Goal: Check status: Check status

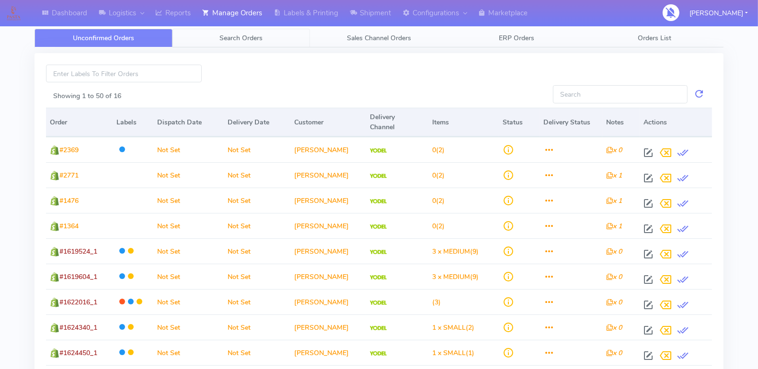
click at [254, 40] on span "Search Orders" at bounding box center [240, 38] width 43 height 9
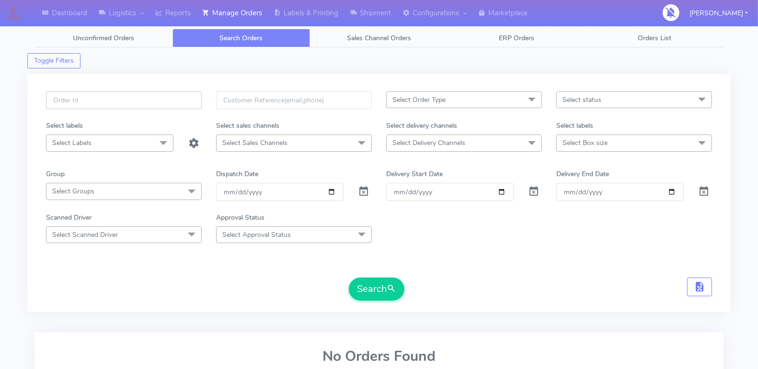
click at [151, 107] on input "text" at bounding box center [124, 100] width 156 height 18
type input "1619324"
click at [361, 193] on span at bounding box center [363, 193] width 11 height 9
drag, startPoint x: 368, startPoint y: 285, endPoint x: 366, endPoint y: 279, distance: 6.1
click at [367, 285] on button "Search" at bounding box center [377, 289] width 56 height 23
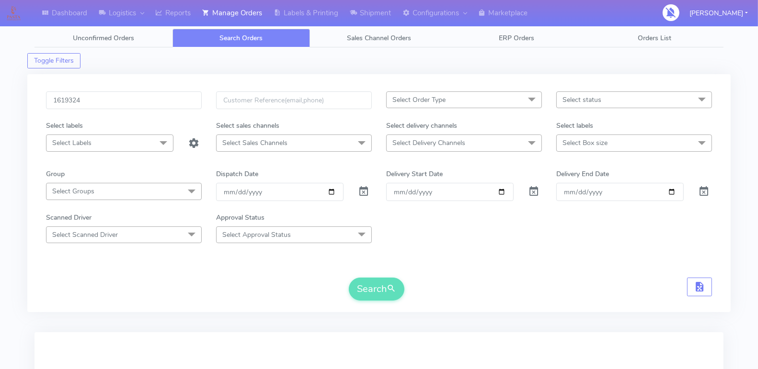
scroll to position [123, 0]
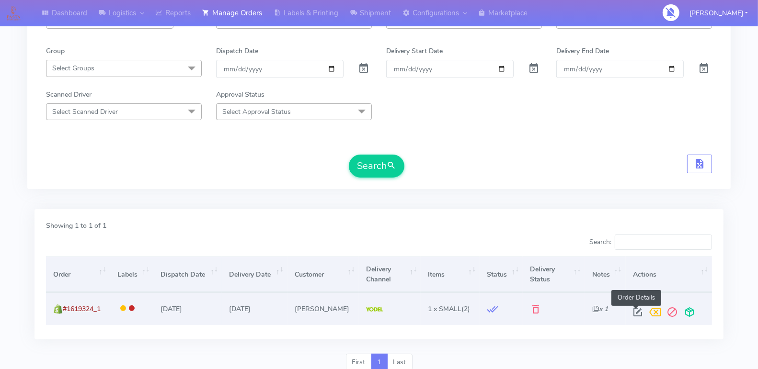
click at [634, 310] on span at bounding box center [637, 314] width 17 height 9
select select "5"
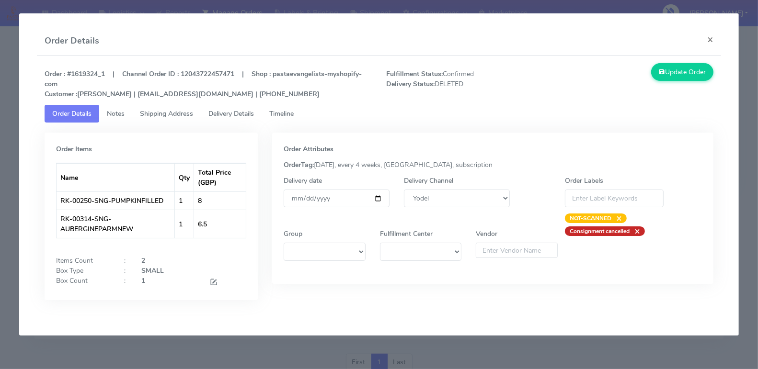
click at [281, 107] on link "Timeline" at bounding box center [282, 114] width 40 height 18
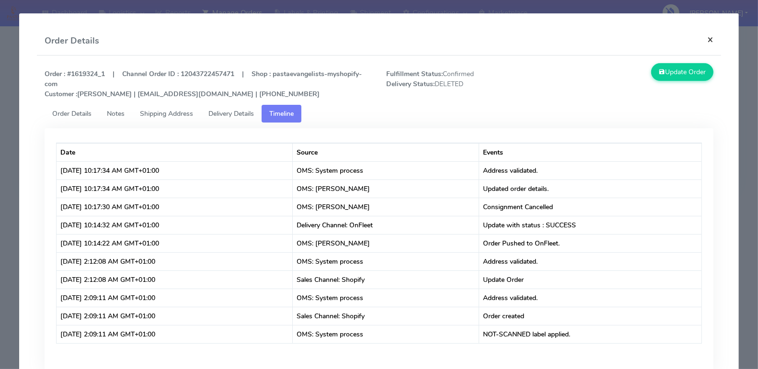
click at [704, 37] on button "×" at bounding box center [710, 39] width 22 height 25
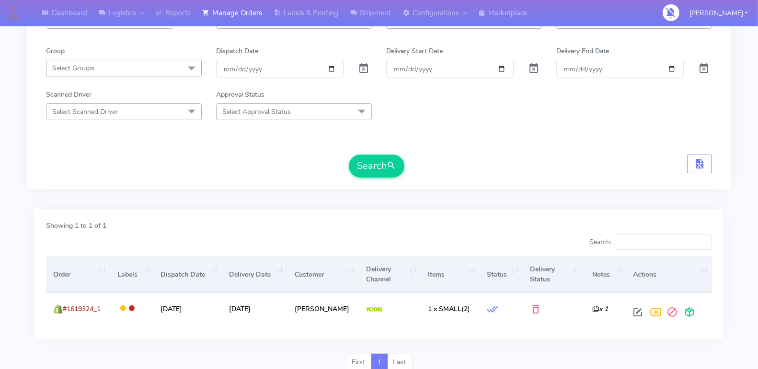
scroll to position [158, 0]
